Goal: Find specific page/section: Find specific page/section

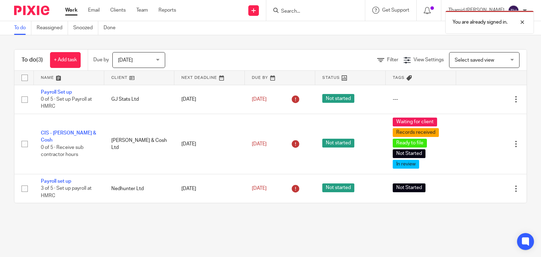
click at [327, 12] on div "You are already signed in." at bounding box center [401, 20] width 263 height 27
click at [316, 9] on div "You are already signed in." at bounding box center [401, 20] width 263 height 27
click at [311, 11] on div "You are already signed in." at bounding box center [401, 20] width 263 height 27
click at [328, 12] on div "You are already signed in." at bounding box center [401, 20] width 263 height 27
click at [523, 21] on div at bounding box center [516, 22] width 19 height 8
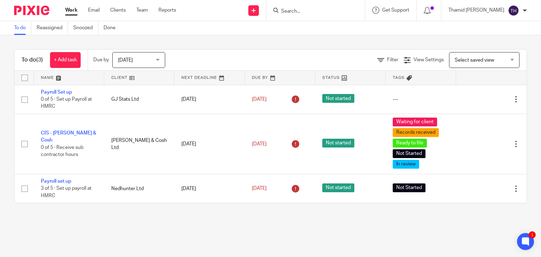
click at [344, 11] on input "Search" at bounding box center [311, 11] width 63 height 6
type input "nedh"
click at [350, 27] on link at bounding box center [322, 27] width 87 height 11
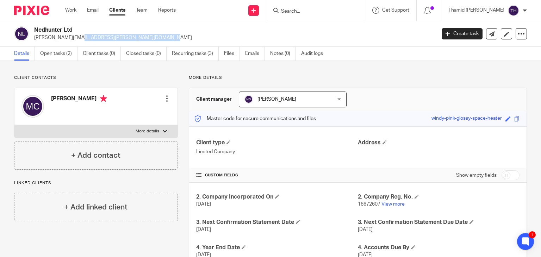
drag, startPoint x: 117, startPoint y: 40, endPoint x: 34, endPoint y: 43, distance: 82.8
click at [34, 43] on div "Nedhunter Ltd michael.considine@careersix.co.uk Create task Update from Compani…" at bounding box center [270, 34] width 541 height 26
